Goal: Task Accomplishment & Management: Use online tool/utility

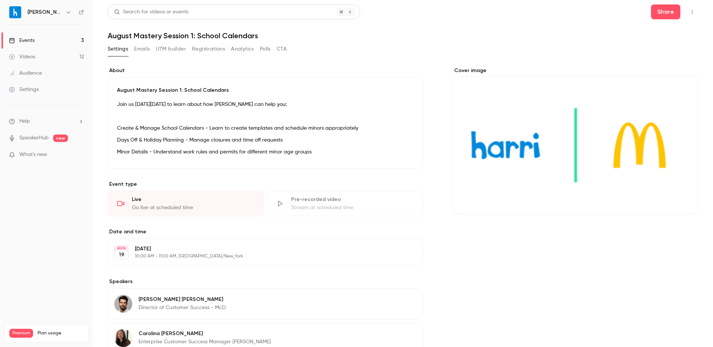
click at [28, 38] on div "Events" at bounding box center [22, 40] width 26 height 7
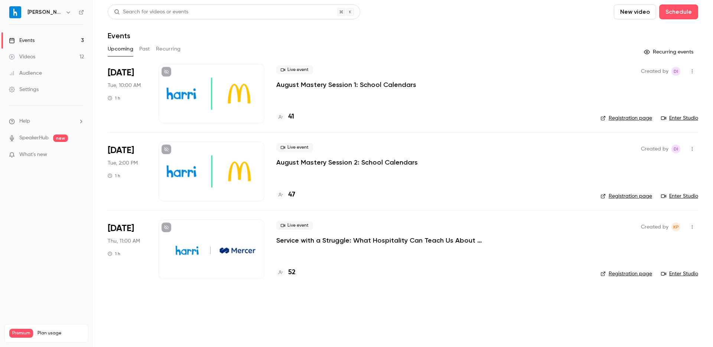
click at [684, 117] on link "Enter Studio" at bounding box center [679, 117] width 37 height 7
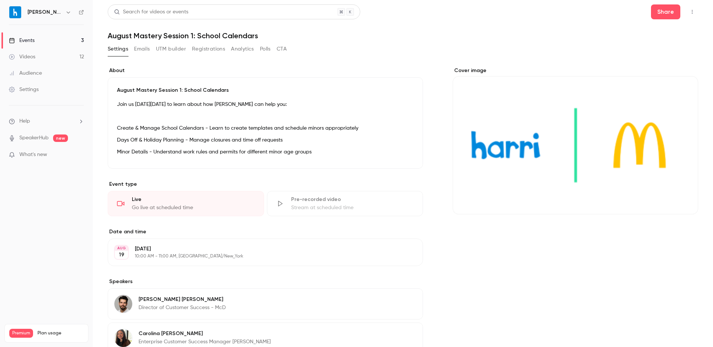
click at [689, 13] on icon "button" at bounding box center [692, 11] width 6 height 5
click at [648, 48] on div "Enter Studio" at bounding box center [664, 49] width 56 height 7
click at [692, 12] on icon "button" at bounding box center [692, 12] width 1 height 4
click at [656, 51] on div "Enter Studio" at bounding box center [664, 49] width 56 height 7
